Goal: Obtain resource: Obtain resource

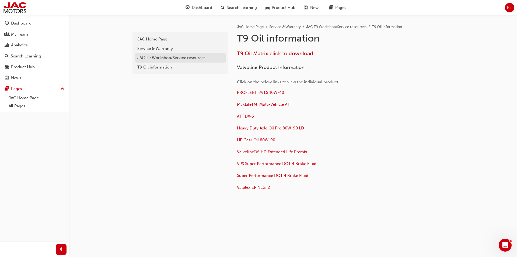
click at [154, 54] on link "JAC T9 Workshop/Service resources" at bounding box center [181, 57] width 92 height 9
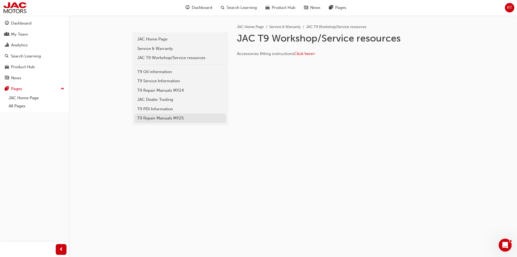
click at [165, 118] on div "T9 Repair Manuals MY25" at bounding box center [180, 118] width 86 height 6
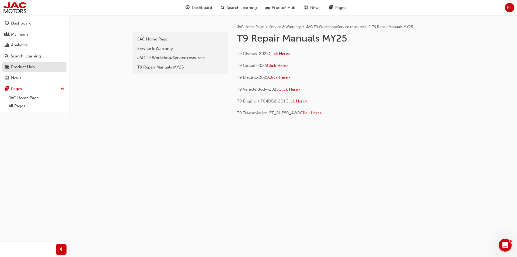
click at [32, 64] on div "Product Hub" at bounding box center [23, 67] width 24 height 6
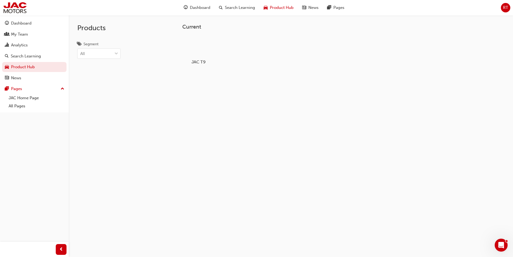
click at [205, 36] on div at bounding box center [198, 47] width 30 height 22
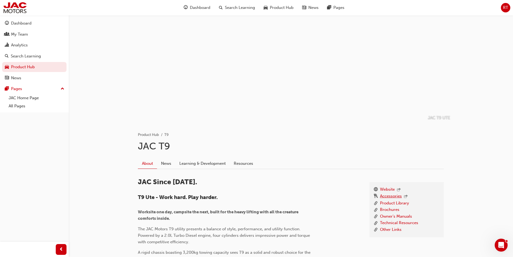
click at [386, 194] on link "Accessories" at bounding box center [391, 196] width 22 height 7
click at [400, 222] on link "Technical Resources" at bounding box center [399, 222] width 38 height 7
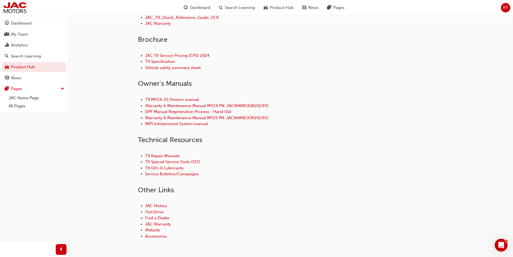
scroll to position [208, 0]
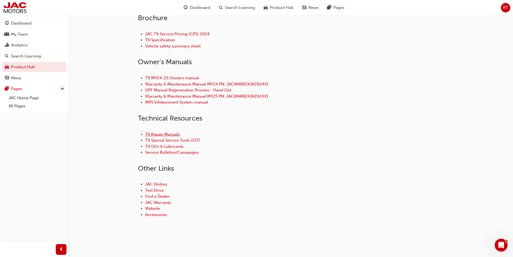
click at [162, 134] on link "T9 Repair Manuals" at bounding box center [162, 134] width 35 height 5
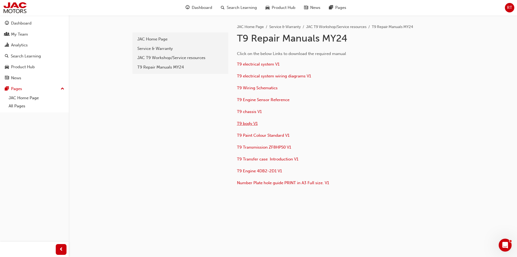
click at [250, 122] on span "T9 body V1" at bounding box center [247, 123] width 21 height 5
click at [345, 15] on link "JAC Home Page" at bounding box center [352, 17] width 54 height 8
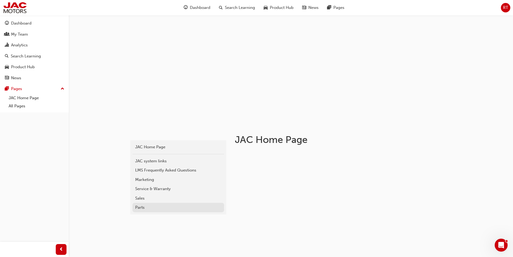
click at [154, 209] on div "Parts" at bounding box center [178, 207] width 86 height 6
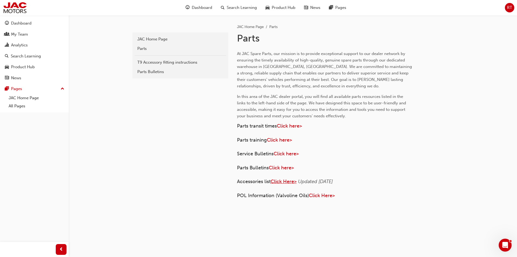
click at [281, 182] on span "Click Here>" at bounding box center [284, 181] width 26 height 6
click at [294, 153] on span "Click here>" at bounding box center [286, 154] width 25 height 6
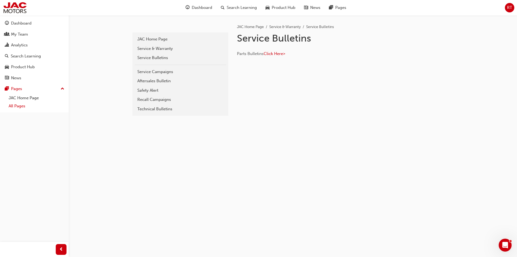
click at [23, 107] on link "All Pages" at bounding box center [36, 106] width 60 height 8
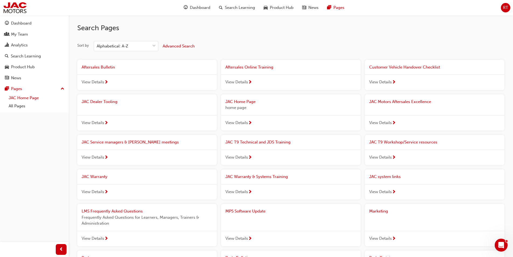
click at [33, 97] on link "JAC Home Page" at bounding box center [36, 98] width 60 height 8
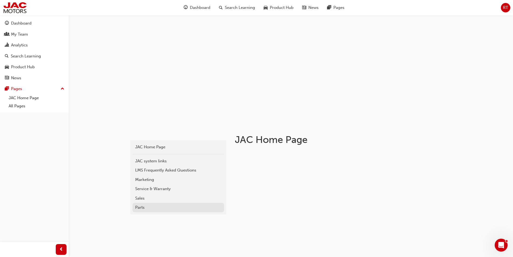
click at [140, 205] on div "Parts" at bounding box center [178, 207] width 86 height 6
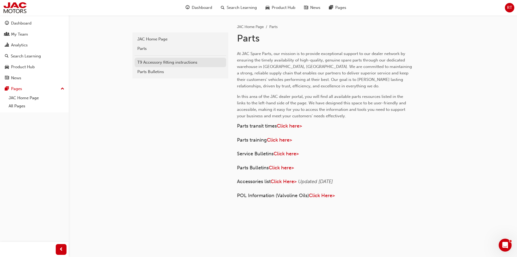
click at [152, 61] on div "T9 Accessory fitting instructions" at bounding box center [180, 62] width 86 height 6
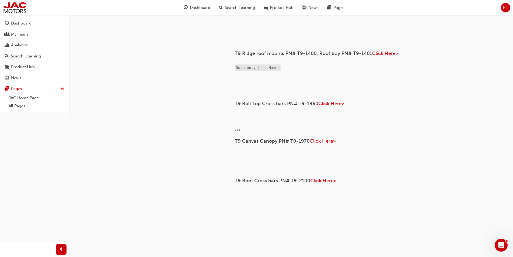
scroll to position [916, 0]
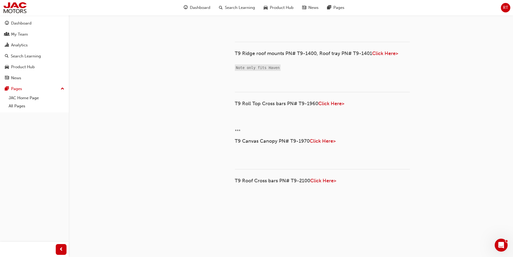
scroll to position [889, 0]
